Goal: Use online tool/utility: Use online tool/utility

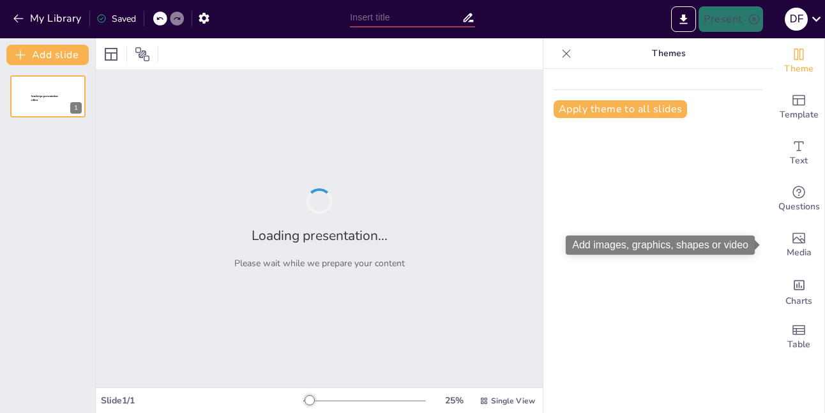
type input "Pancasila: Dasar Ideologi Negara Indonesia"
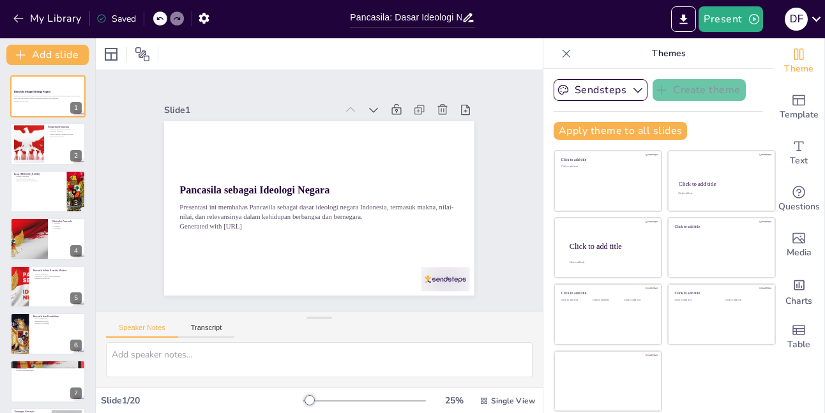
checkbox input "true"
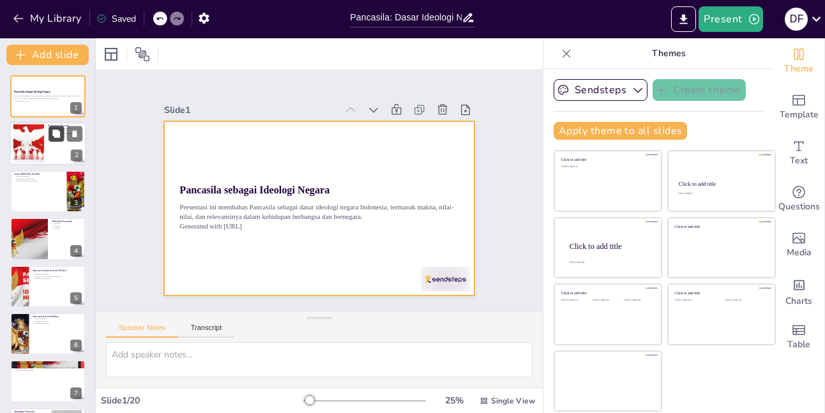
checkbox input "true"
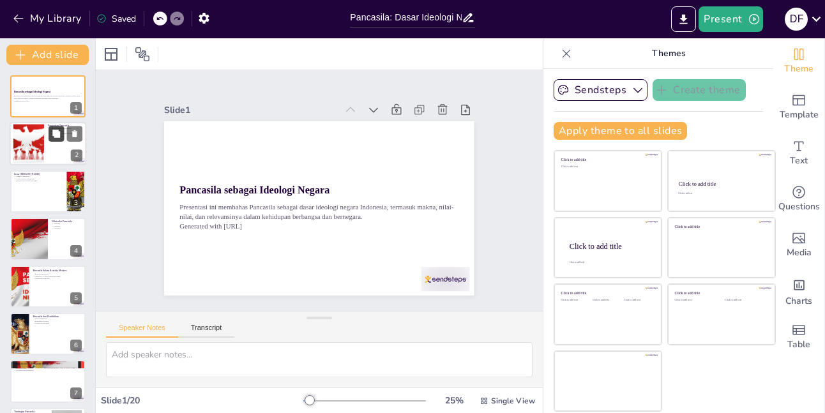
click at [54, 130] on icon at bounding box center [56, 134] width 9 height 9
type textarea "Pancasila sebagai dasar negara menunjukkan bahwa ideologi ini menjadi landasan …"
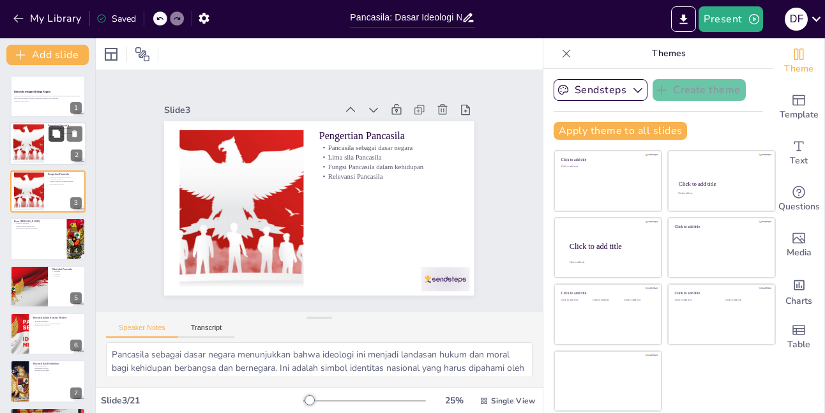
checkbox input "true"
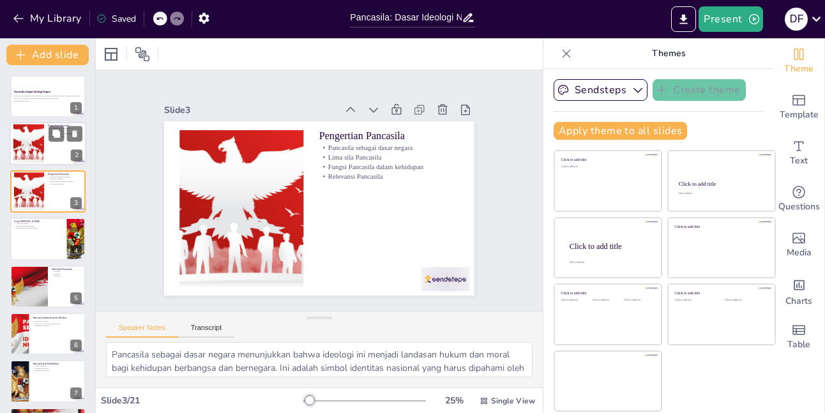
checkbox input "true"
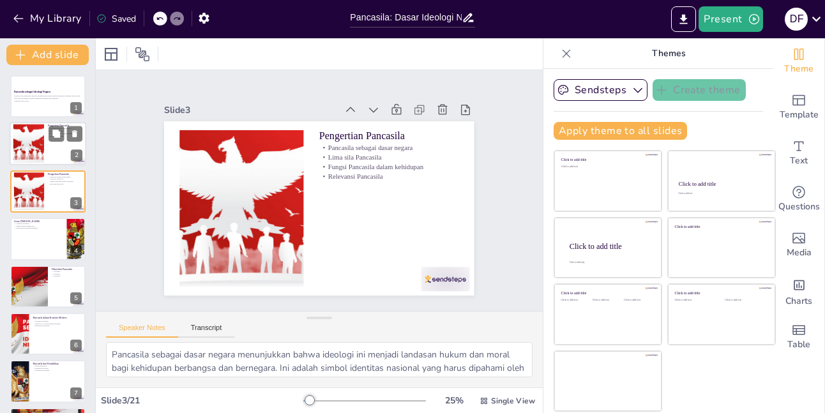
checkbox input "true"
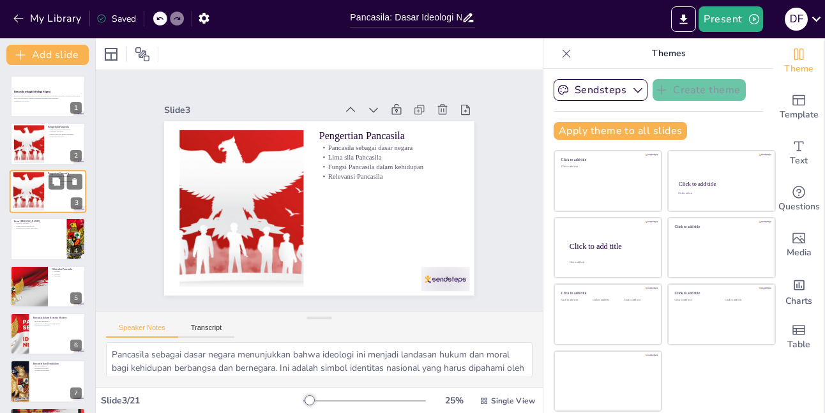
checkbox input "true"
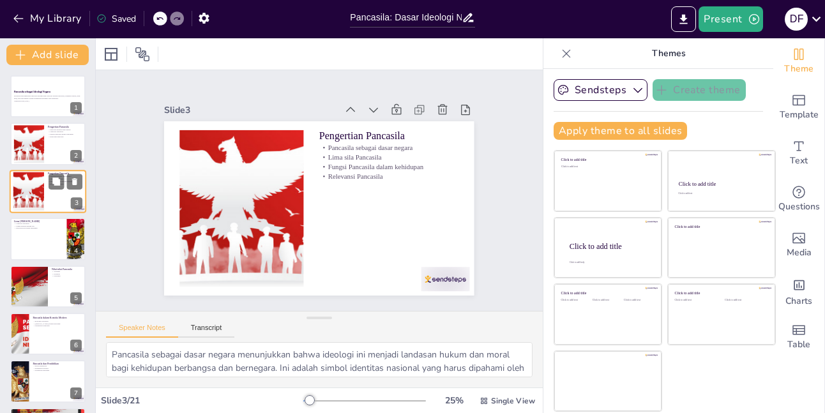
checkbox input "true"
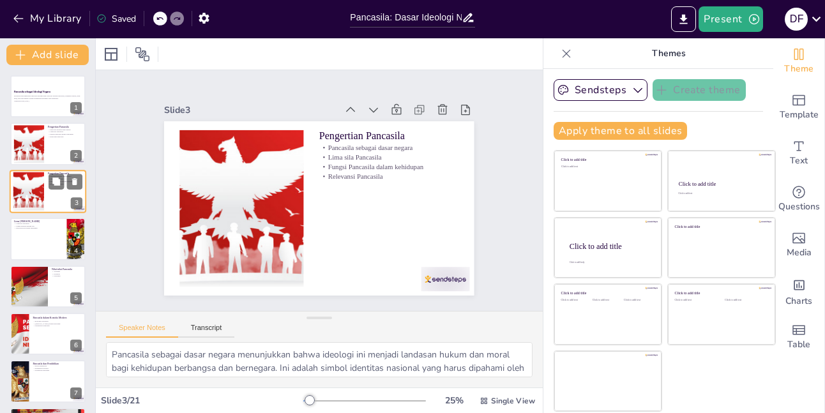
checkbox input "true"
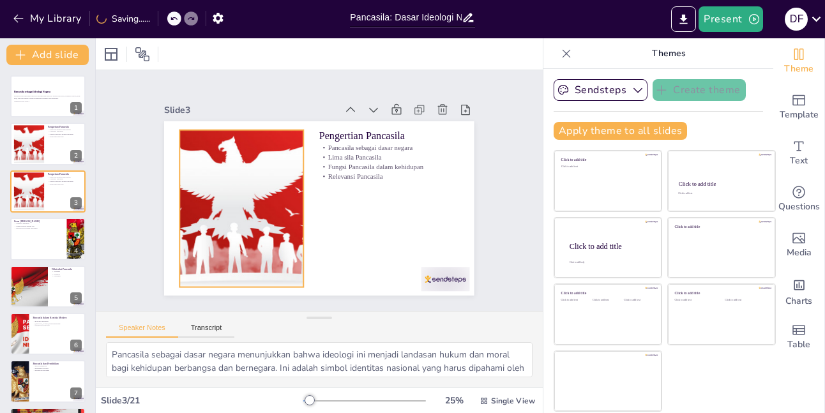
checkbox input "true"
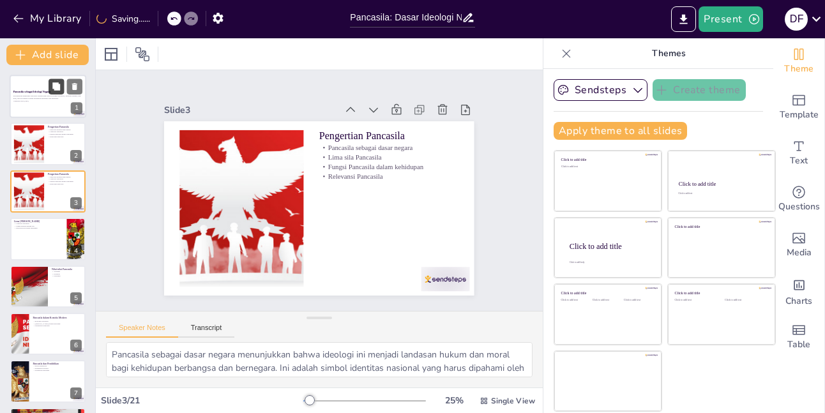
checkbox input "true"
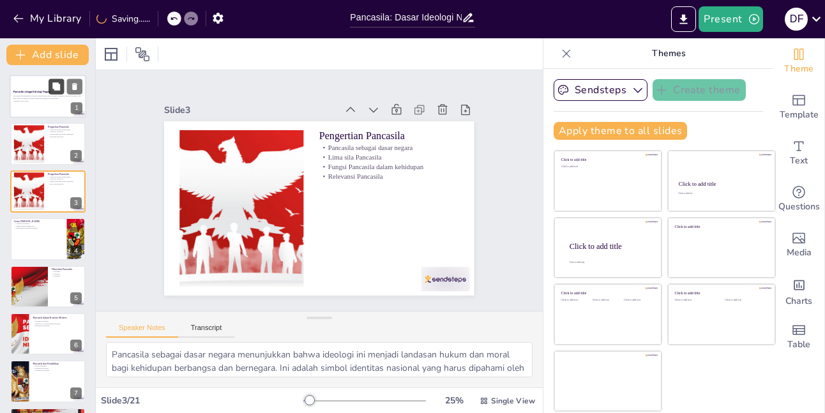
checkbox input "true"
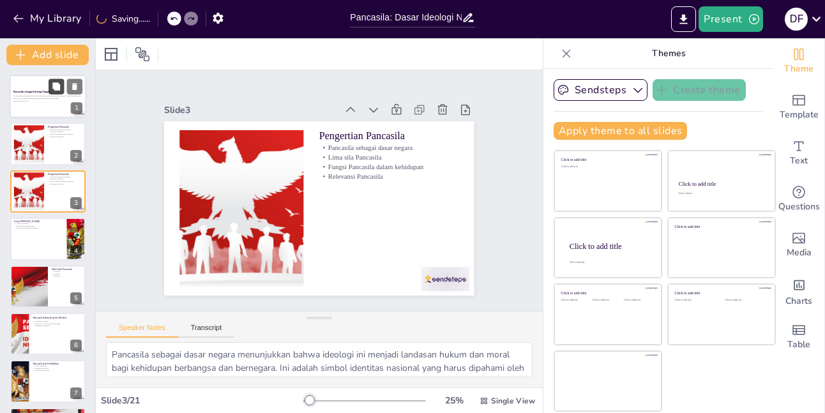
checkbox input "true"
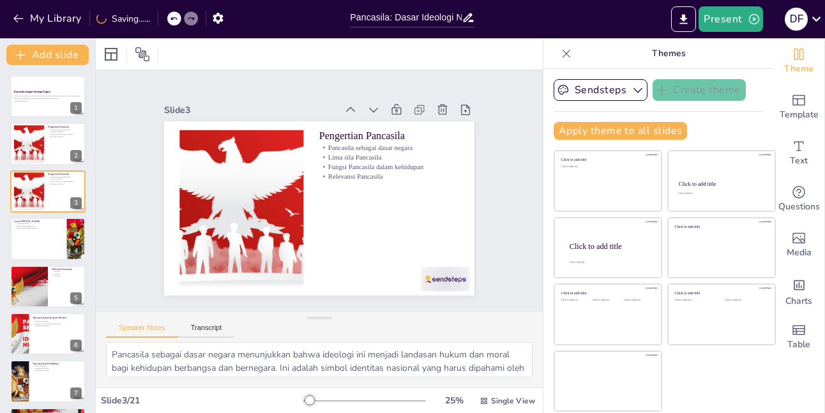
checkbox input "true"
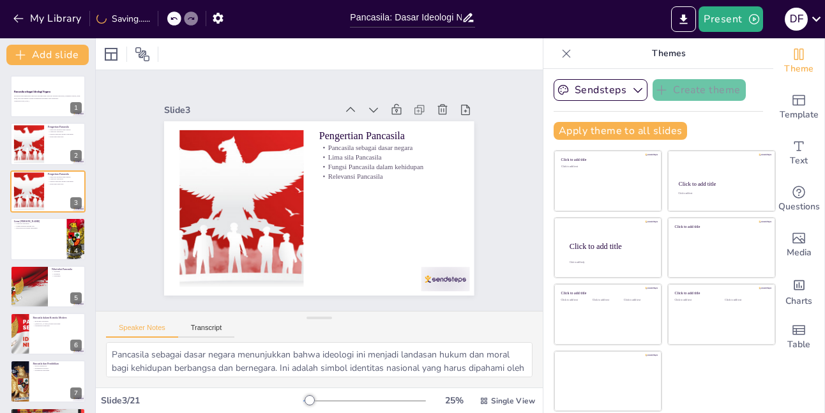
checkbox input "true"
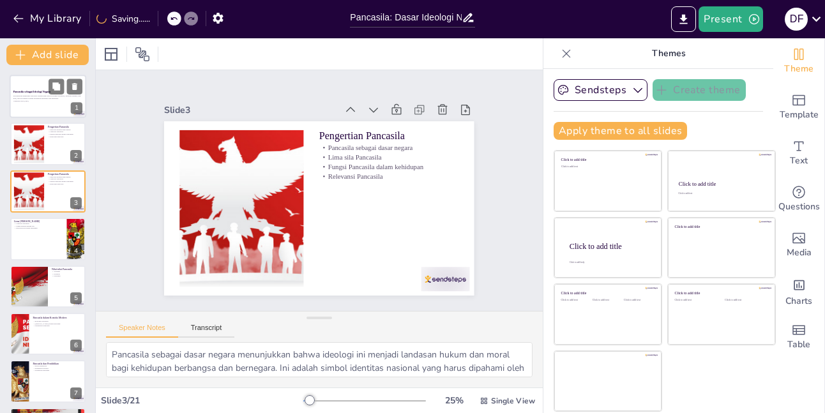
checkbox input "true"
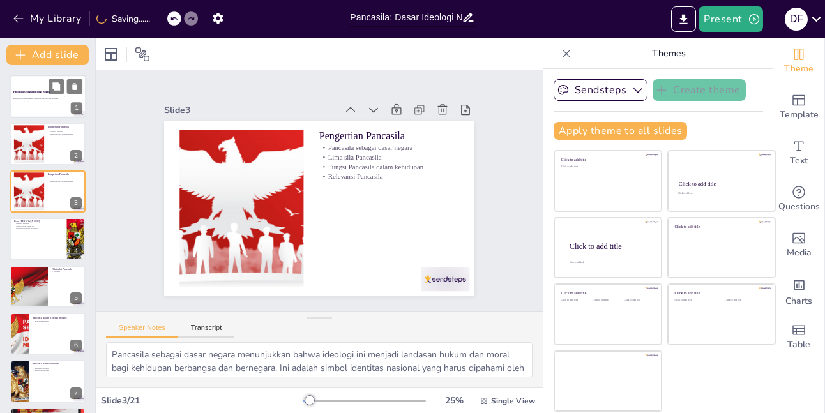
checkbox input "true"
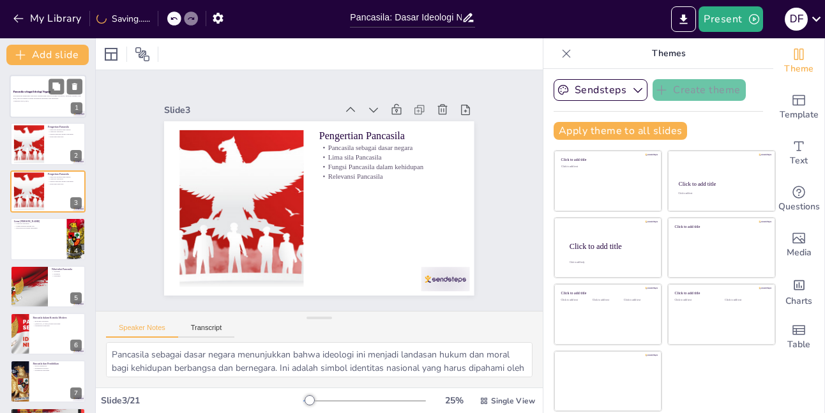
checkbox input "true"
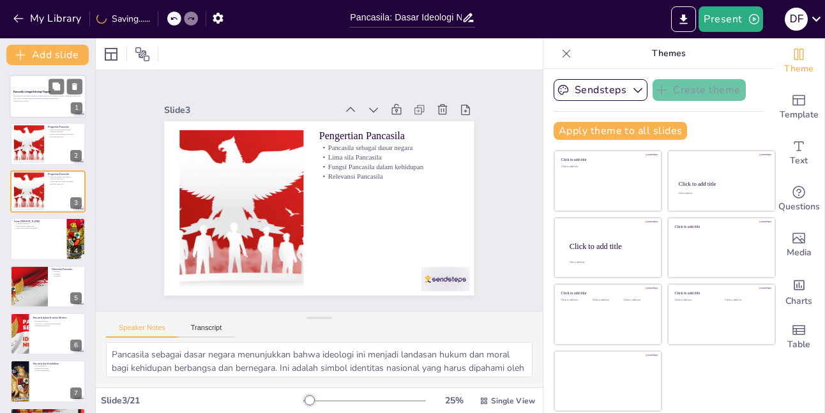
click at [37, 97] on p "Presentasi ini membahas Pancasila sebagai dasar ideologi negara Indonesia, term…" at bounding box center [47, 97] width 69 height 4
checkbox input "true"
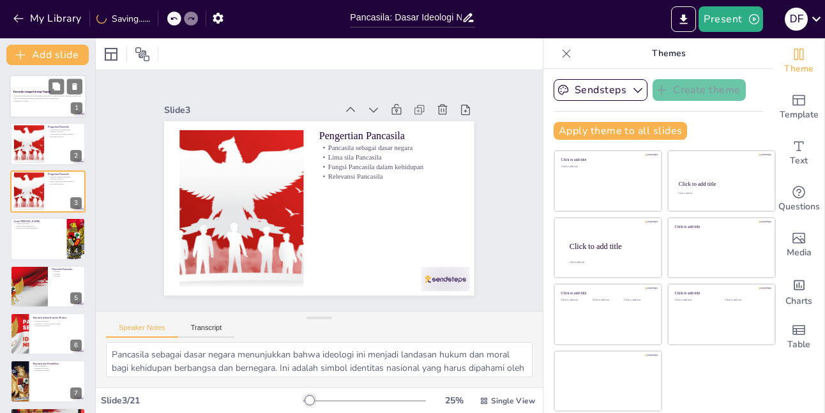
checkbox input "true"
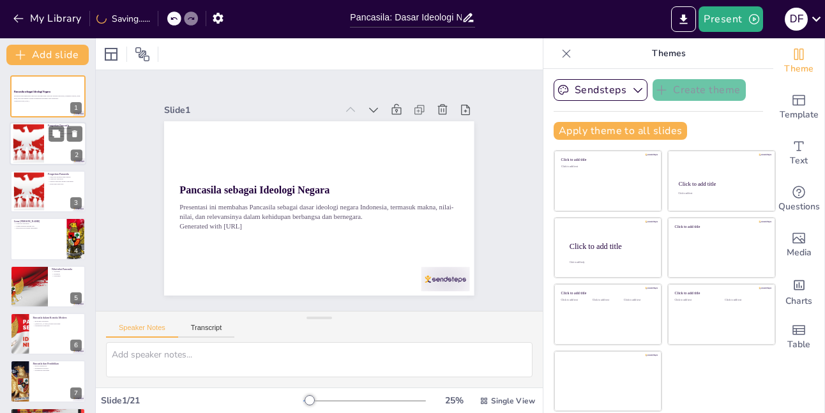
checkbox input "true"
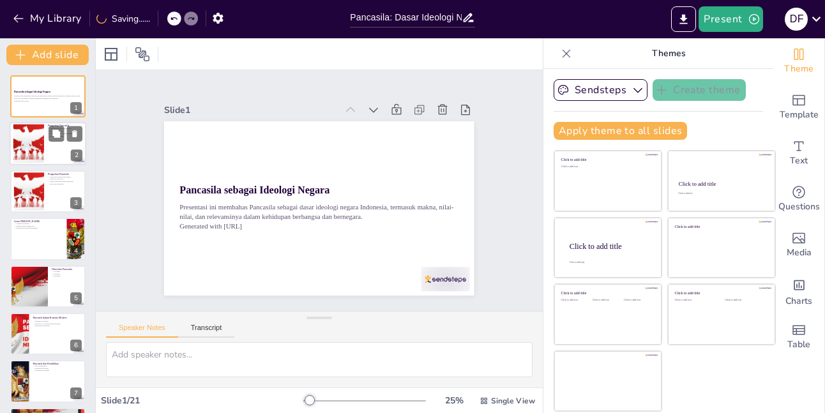
checkbox input "true"
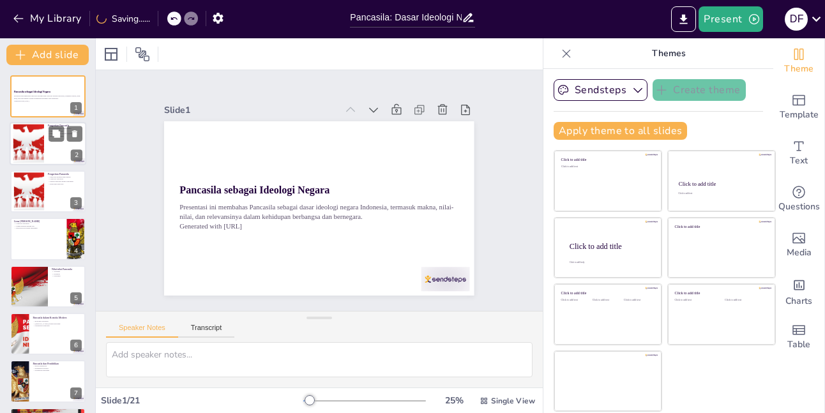
checkbox input "true"
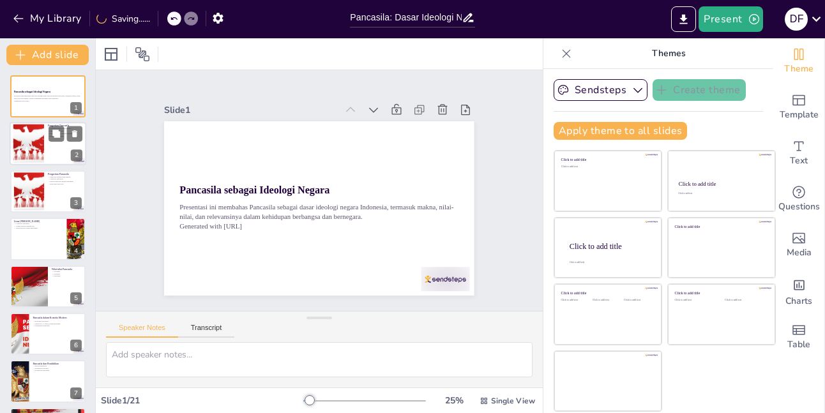
checkbox input "true"
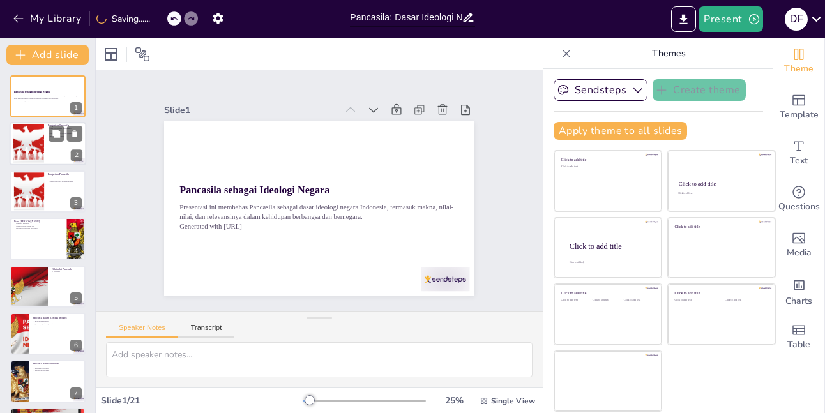
checkbox input "true"
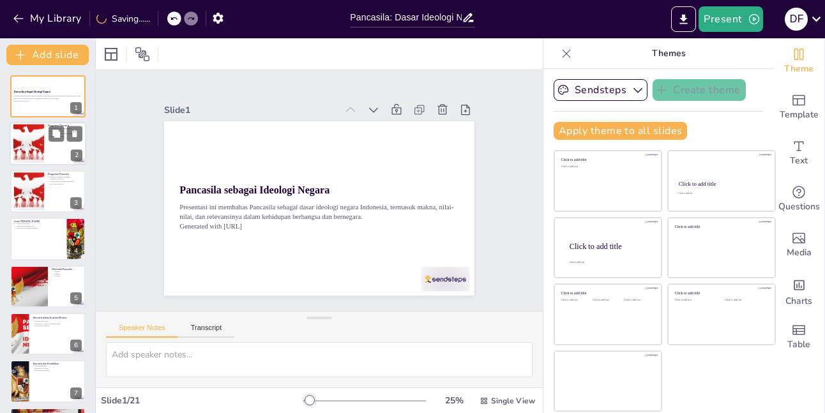
click at [31, 140] on div at bounding box center [28, 144] width 58 height 39
type textarea "Pancasila sebagai dasar negara menunjukkan bahwa ideologi ini menjadi landasan …"
checkbox input "true"
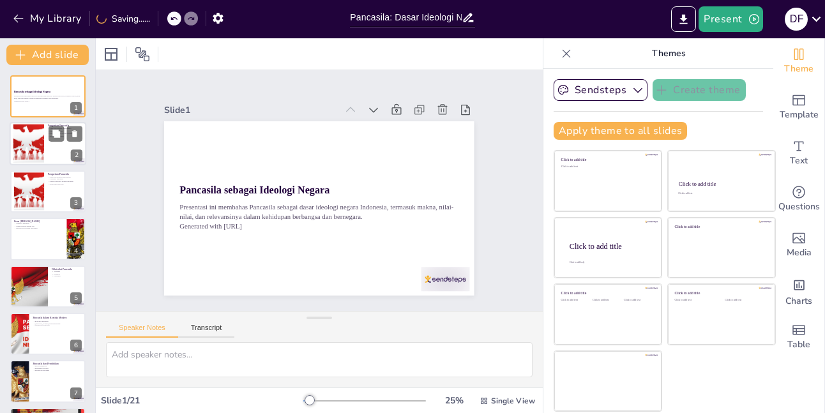
checkbox input "true"
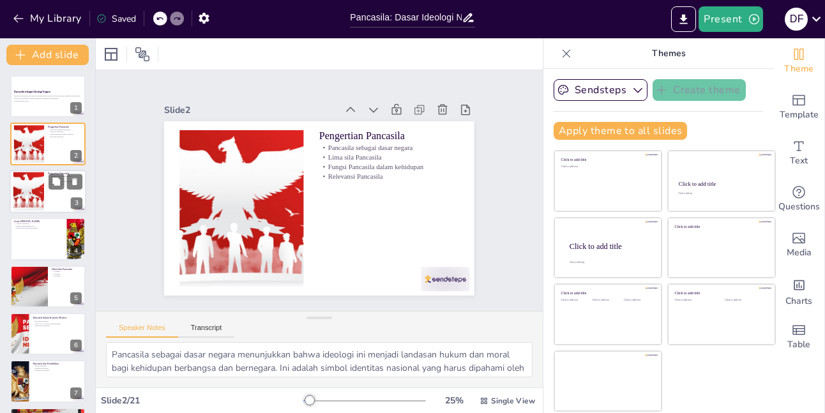
checkbox input "true"
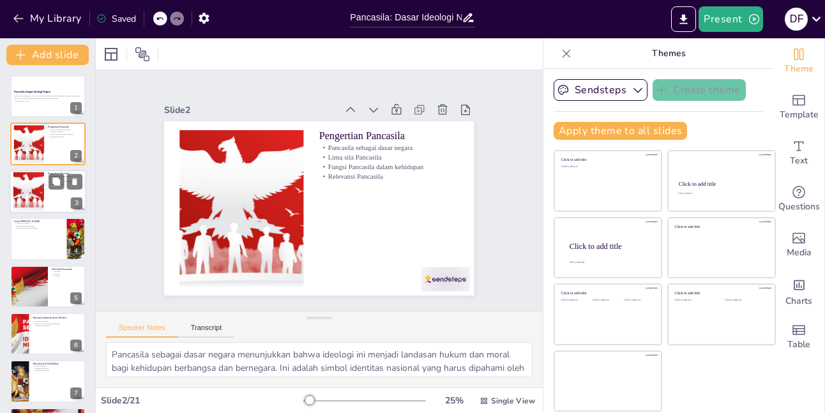
checkbox input "true"
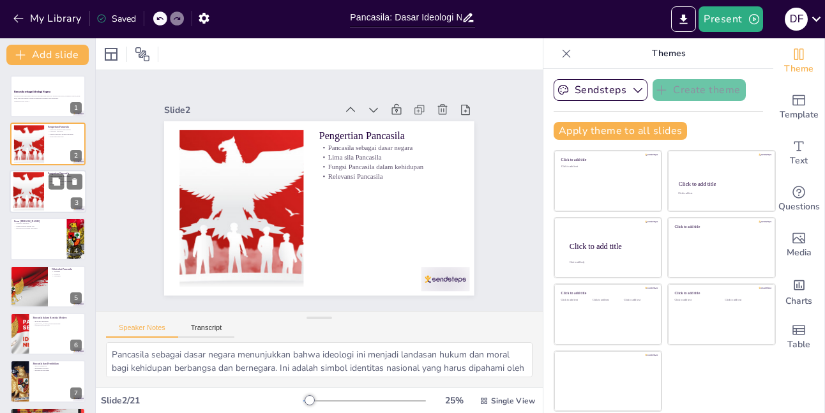
click at [32, 196] on div at bounding box center [28, 191] width 58 height 39
checkbox input "true"
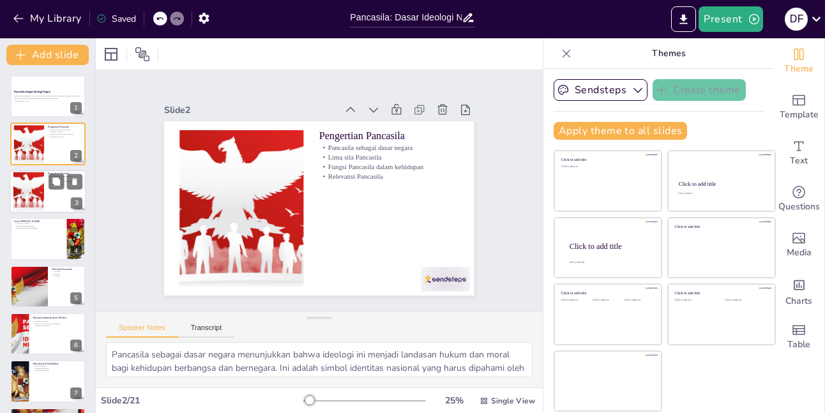
checkbox input "true"
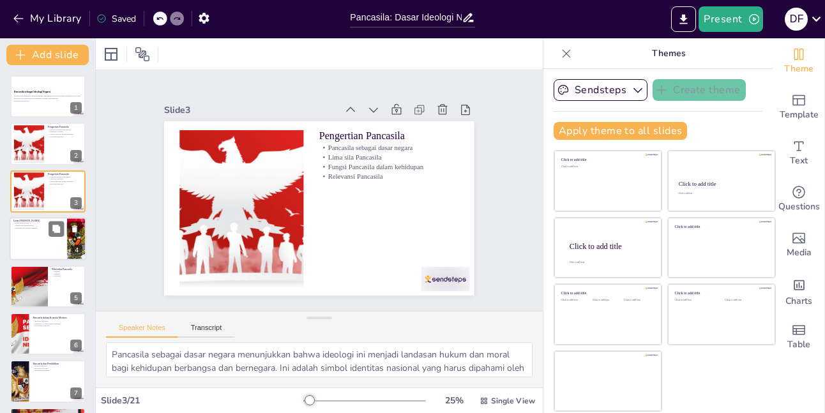
checkbox input "true"
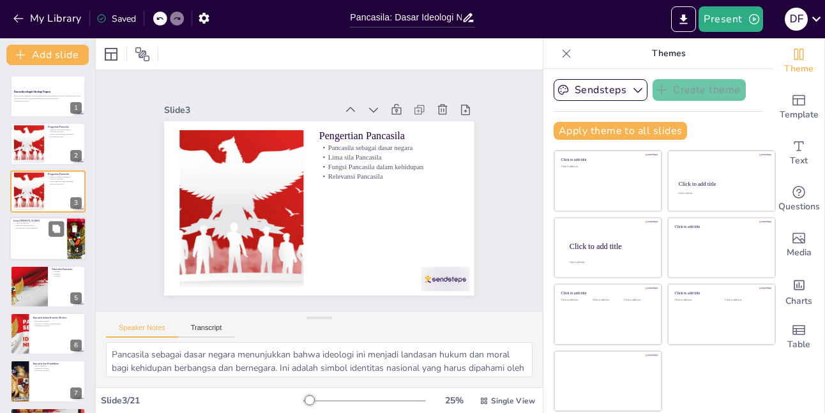
checkbox input "true"
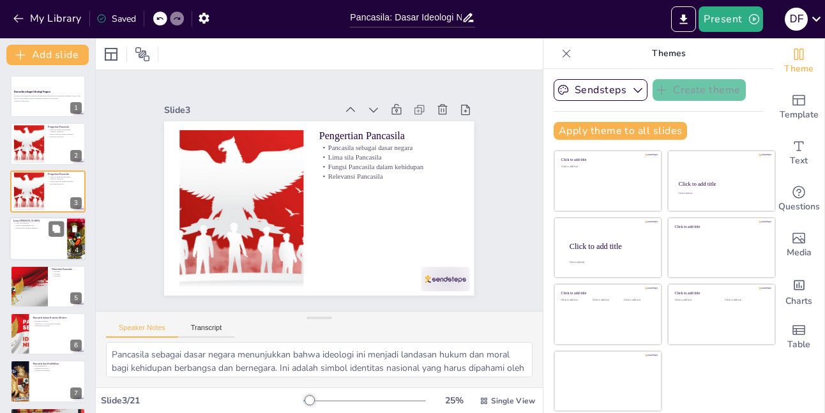
checkbox input "true"
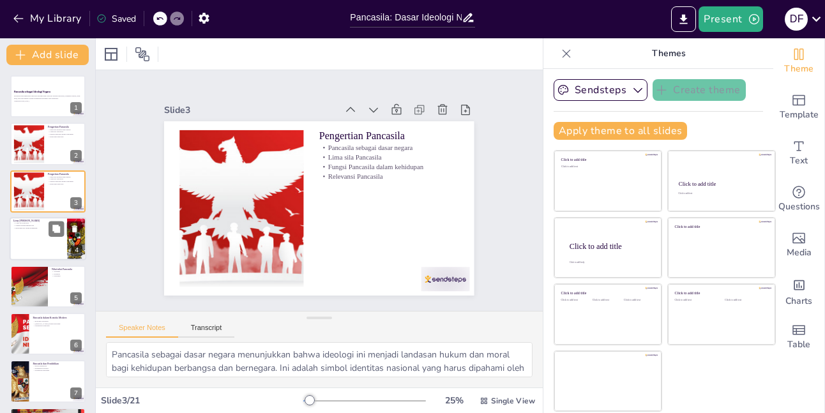
click at [32, 241] on div at bounding box center [48, 238] width 77 height 43
type textarea "Lima sila Pancasila merupakan fondasi dari ideologi negara yang mencerminkan ni…"
checkbox input "true"
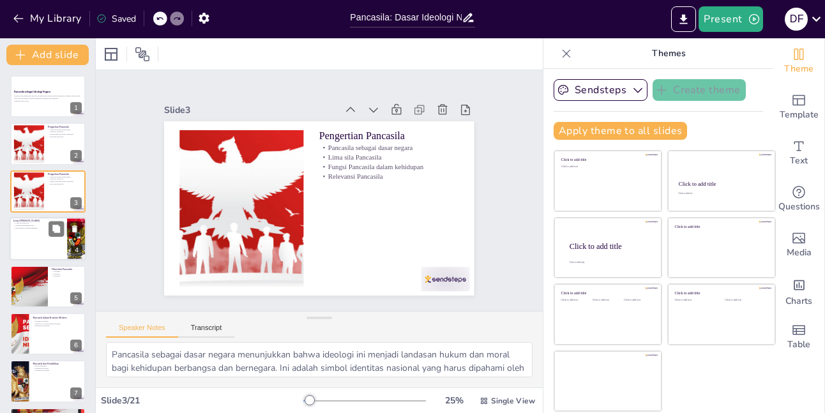
checkbox input "true"
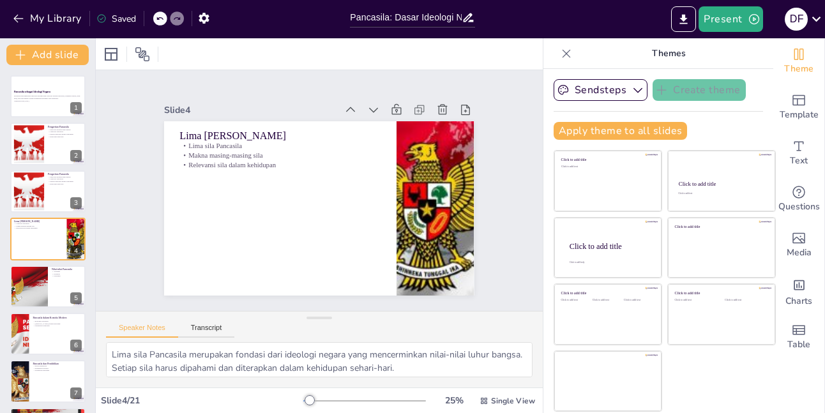
checkbox input "true"
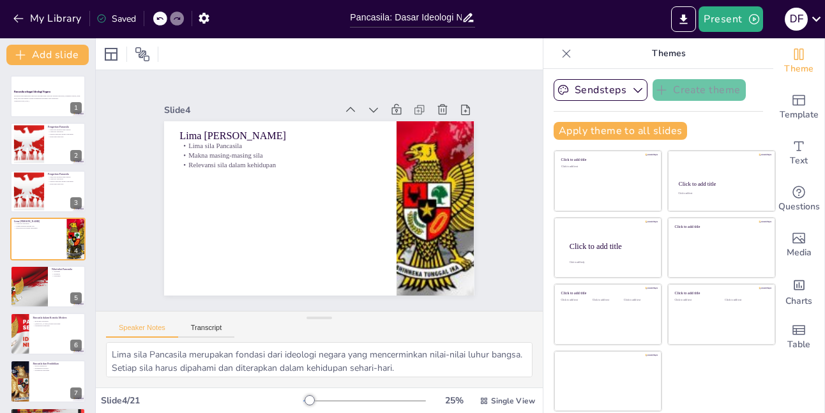
checkbox input "true"
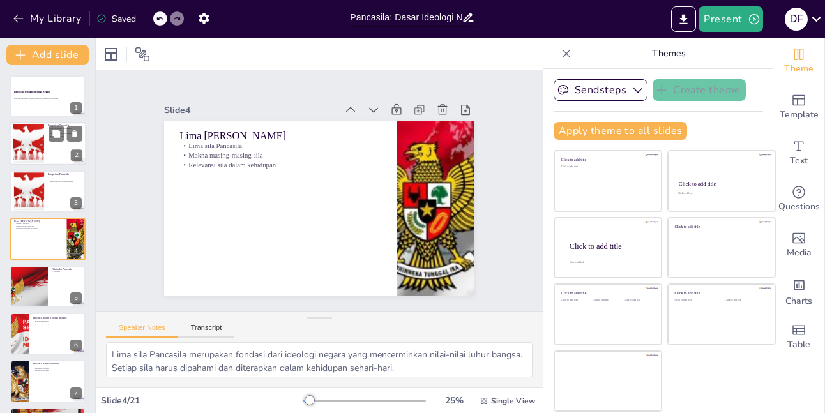
checkbox input "true"
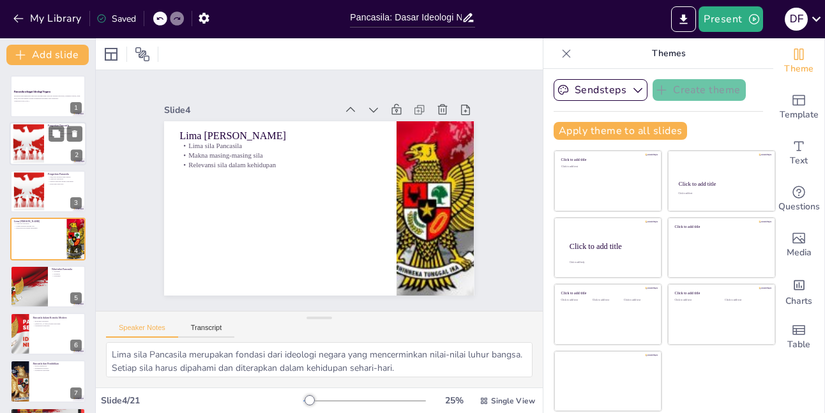
checkbox input "true"
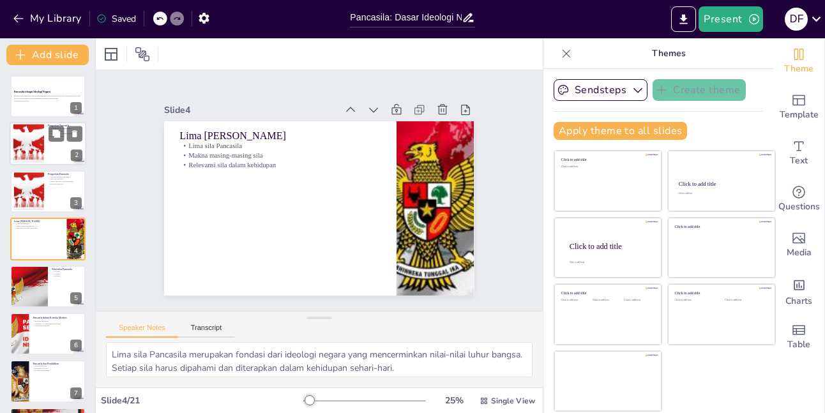
click at [39, 141] on div at bounding box center [28, 144] width 58 height 39
type textarea "Pancasila sebagai dasar negara menunjukkan bahwa ideologi ini menjadi landasan …"
checkbox input "true"
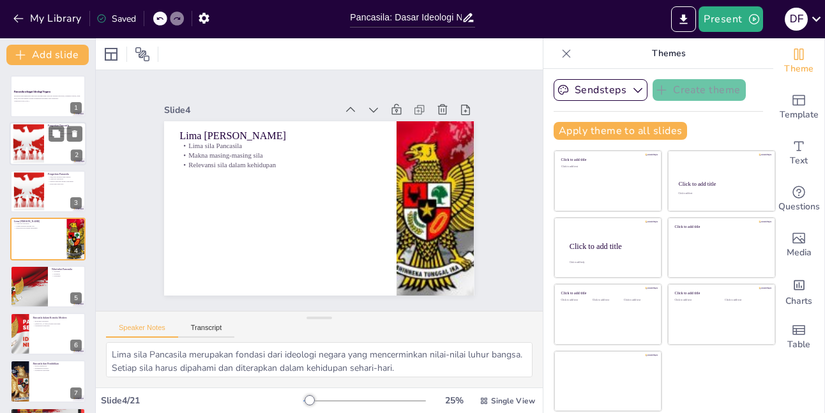
checkbox input "true"
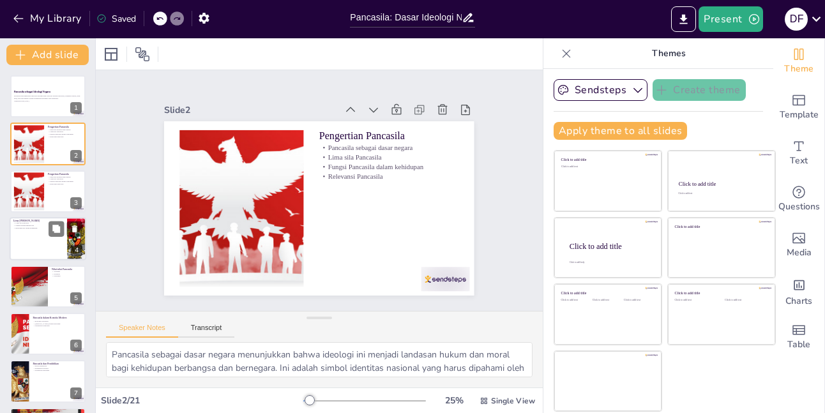
checkbox input "true"
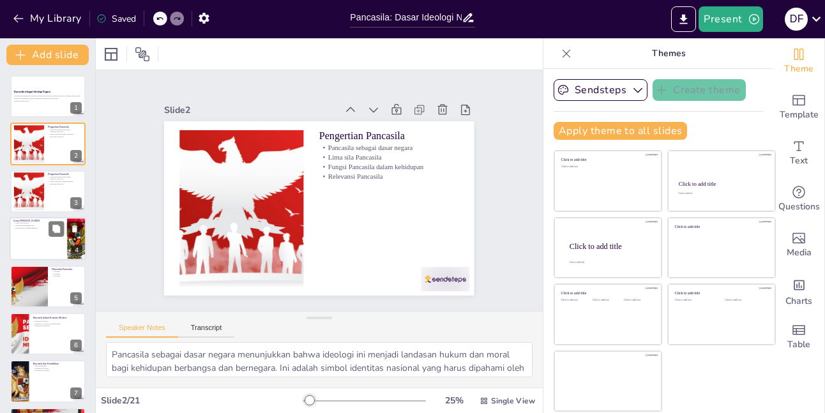
checkbox input "true"
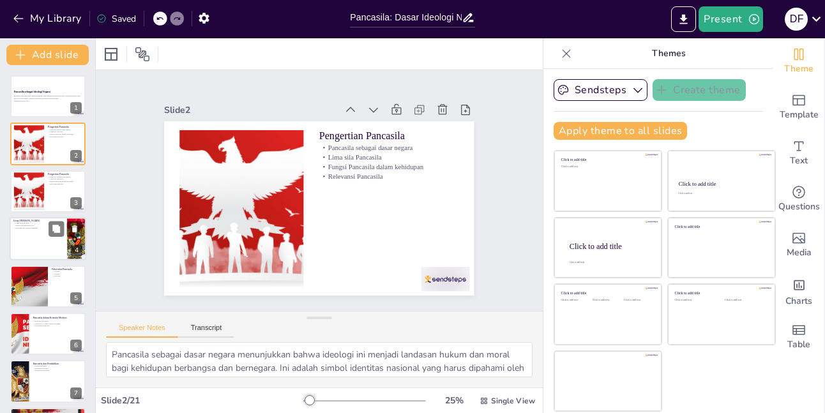
checkbox input "true"
click at [54, 286] on div at bounding box center [48, 286] width 77 height 43
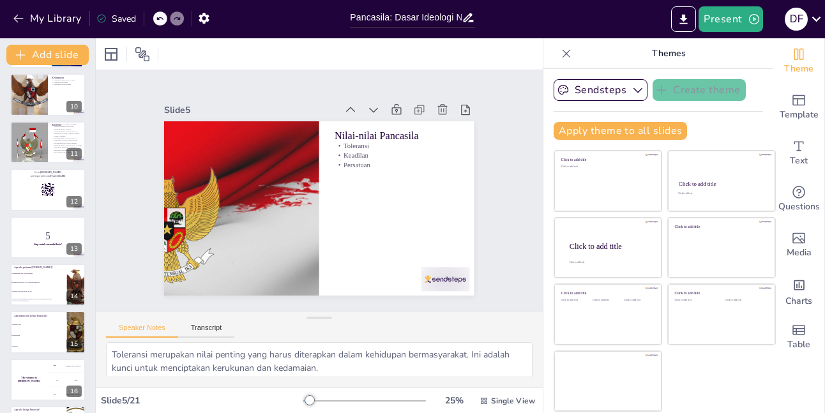
scroll to position [411, 0]
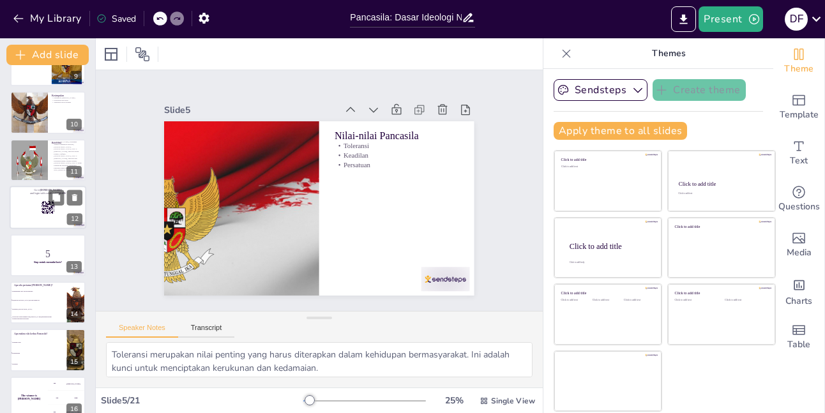
click at [47, 195] on p "and login with code Free15561496" at bounding box center [47, 194] width 69 height 4
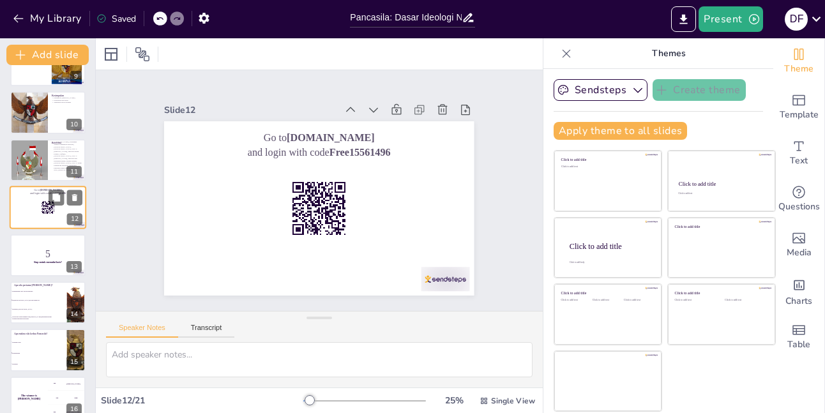
scroll to position [380, 0]
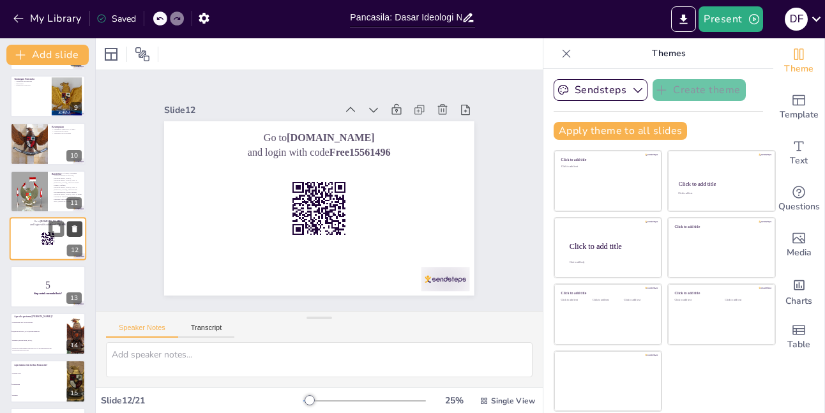
click at [78, 230] on icon at bounding box center [74, 229] width 9 height 9
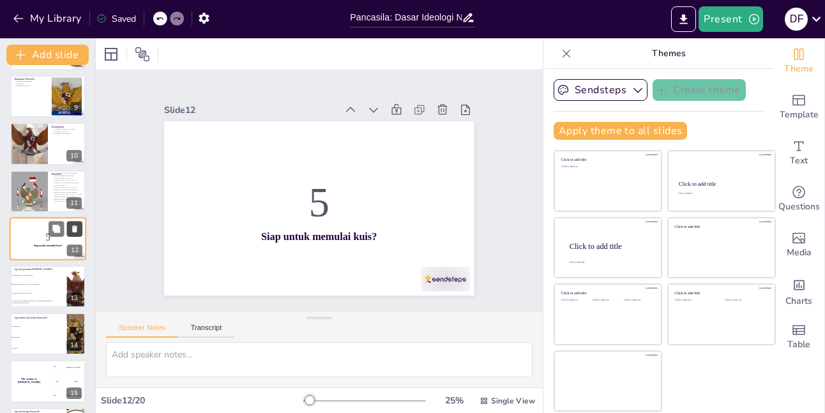
click at [78, 230] on icon at bounding box center [74, 229] width 9 height 9
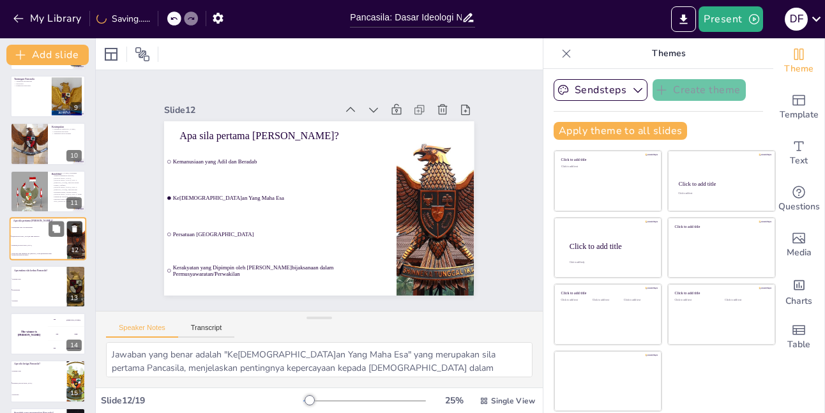
click at [78, 230] on icon at bounding box center [74, 229] width 9 height 9
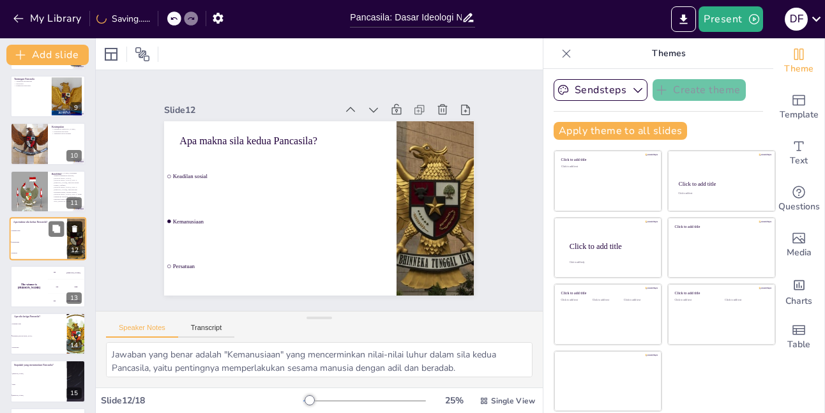
click at [78, 230] on icon at bounding box center [74, 229] width 9 height 9
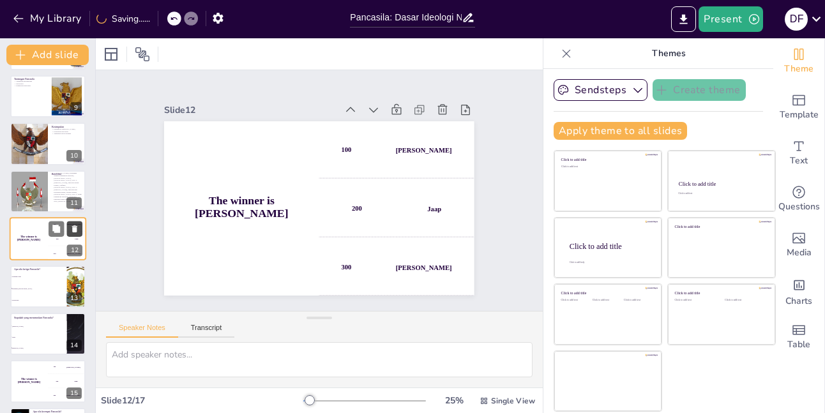
click at [78, 230] on icon at bounding box center [74, 229] width 9 height 9
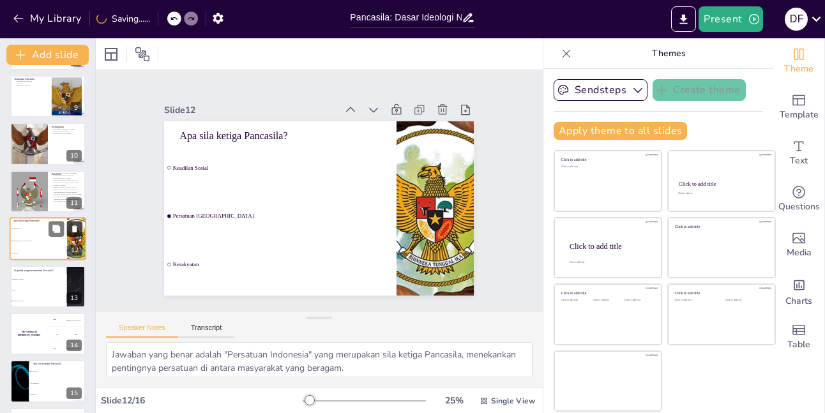
click at [78, 230] on icon at bounding box center [74, 229] width 9 height 9
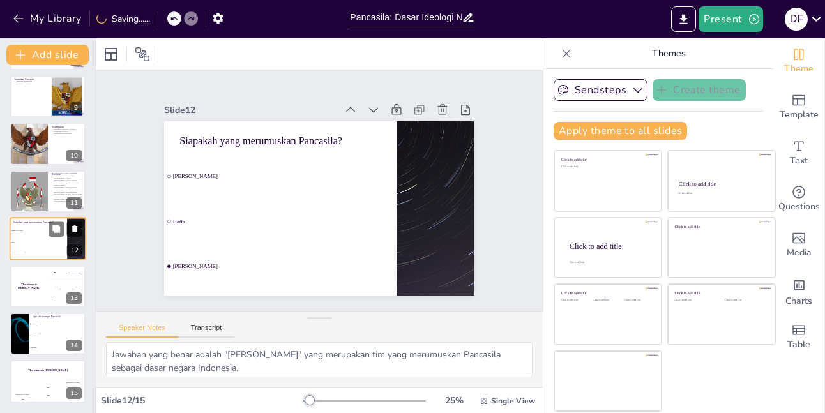
click at [78, 230] on icon at bounding box center [74, 229] width 9 height 9
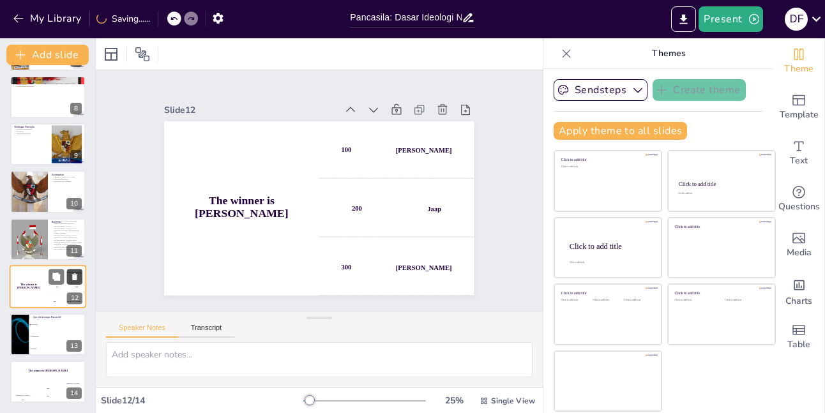
scroll to position [332, 0]
click at [78, 281] on icon at bounding box center [74, 277] width 9 height 9
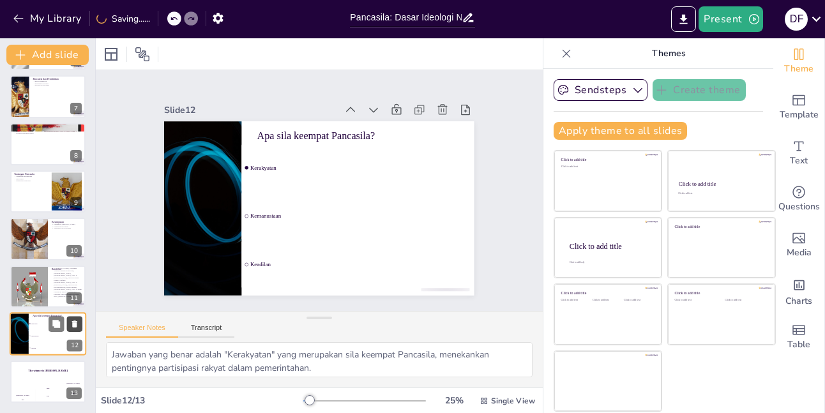
scroll to position [285, 0]
click at [74, 324] on icon at bounding box center [74, 324] width 5 height 7
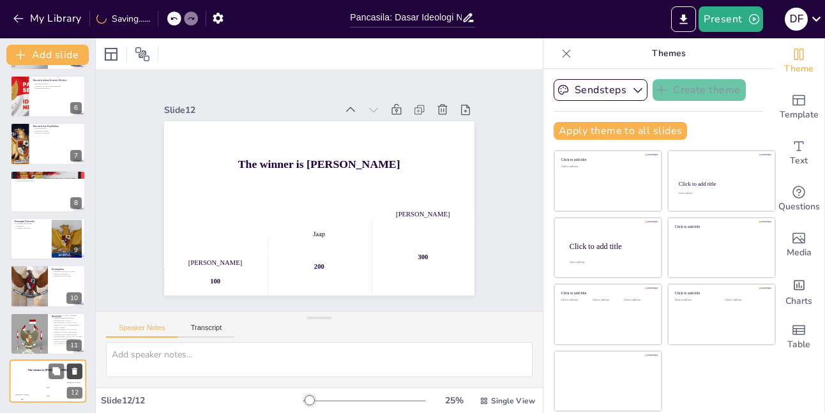
scroll to position [238, 0]
click at [72, 367] on icon at bounding box center [74, 371] width 9 height 9
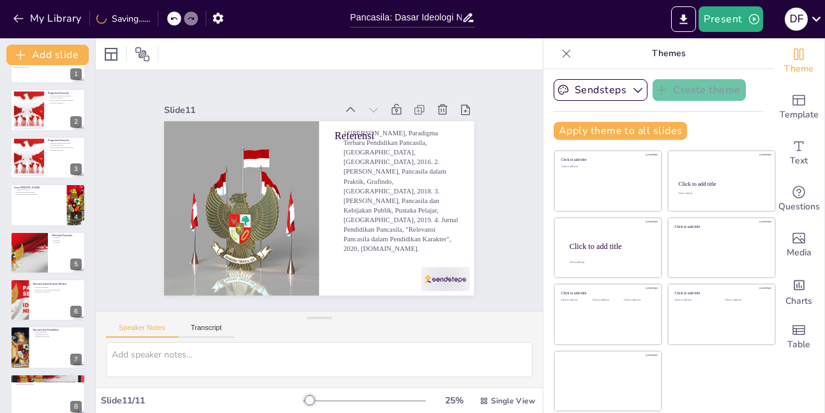
scroll to position [0, 0]
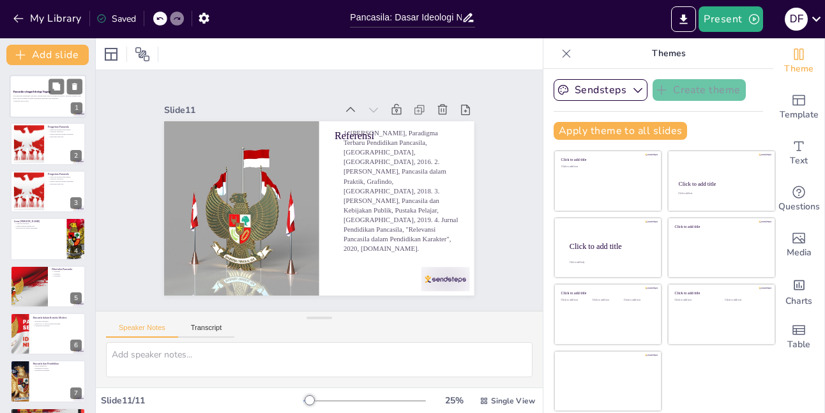
click at [50, 101] on p "Generated with [URL]" at bounding box center [47, 101] width 69 height 3
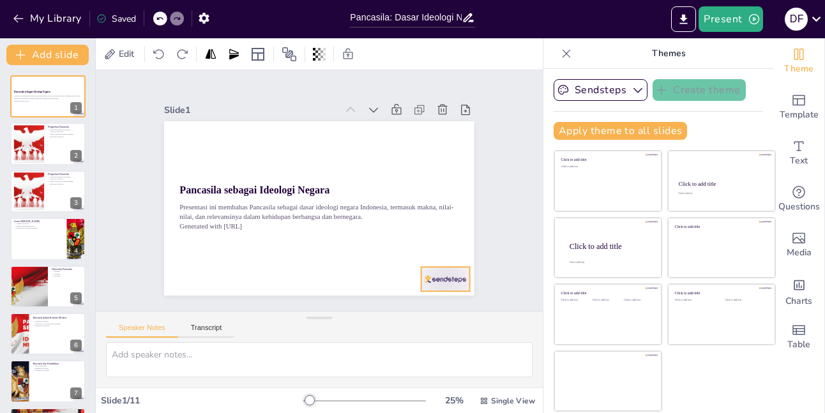
click at [310, 315] on div at bounding box center [290, 342] width 42 height 54
click at [443, 260] on icon at bounding box center [442, 269] width 18 height 18
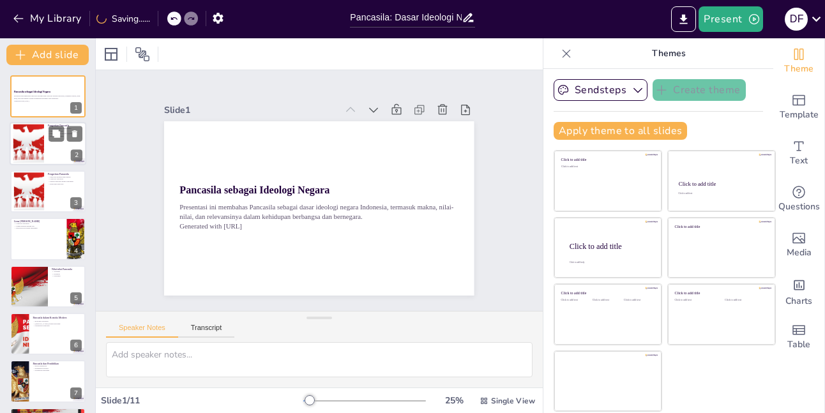
click at [29, 146] on div at bounding box center [28, 144] width 58 height 39
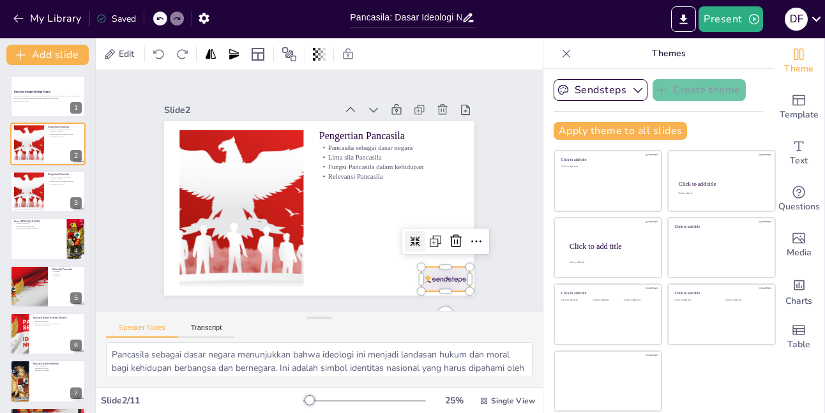
click at [435, 287] on div at bounding box center [425, 304] width 52 height 34
click at [423, 293] on icon at bounding box center [412, 303] width 21 height 21
